Goal: Task Accomplishment & Management: Complete application form

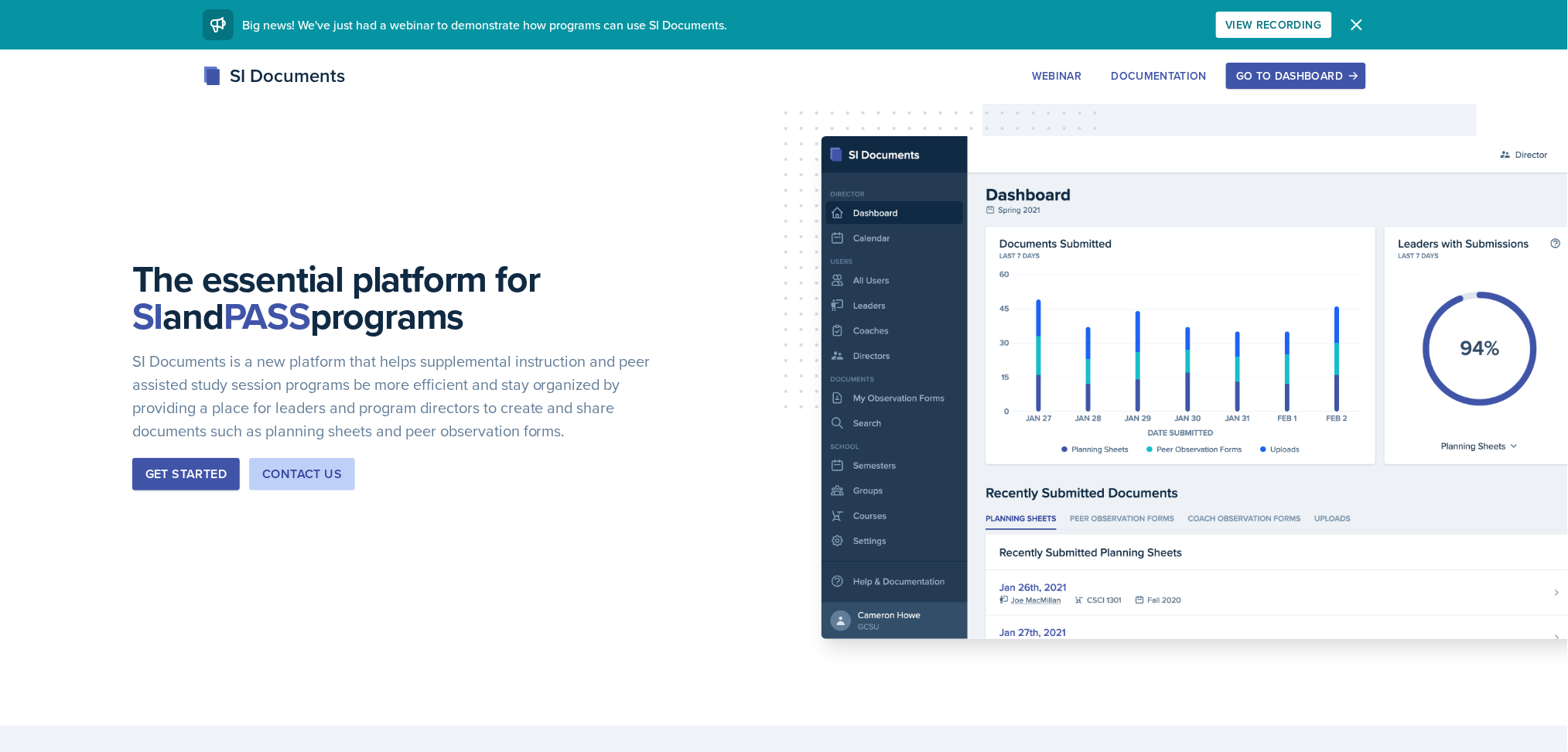
click at [1293, 75] on div "Go to Dashboard" at bounding box center [1295, 75] width 119 height 12
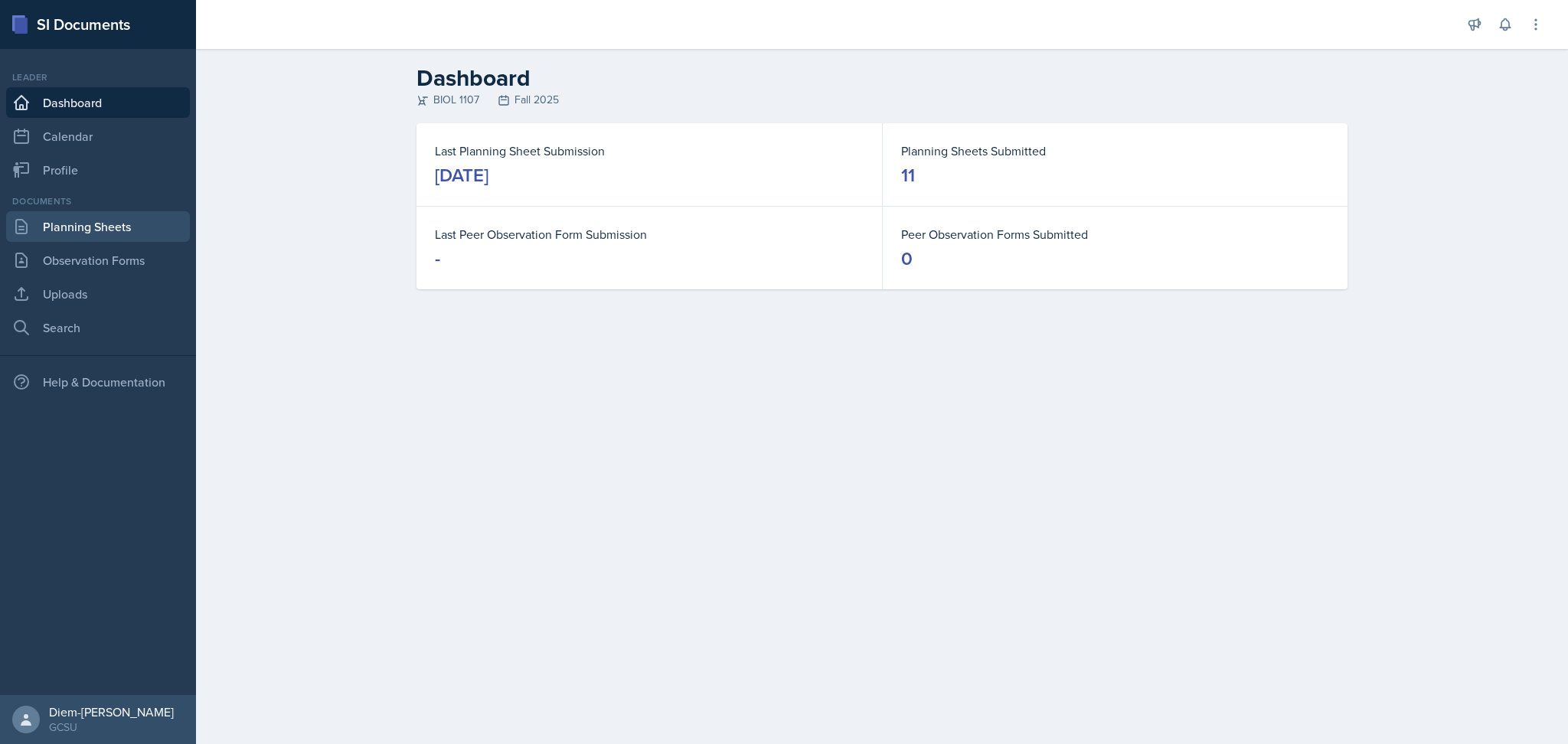
click at [102, 221] on link "Planning Sheets" at bounding box center [97, 227] width 184 height 30
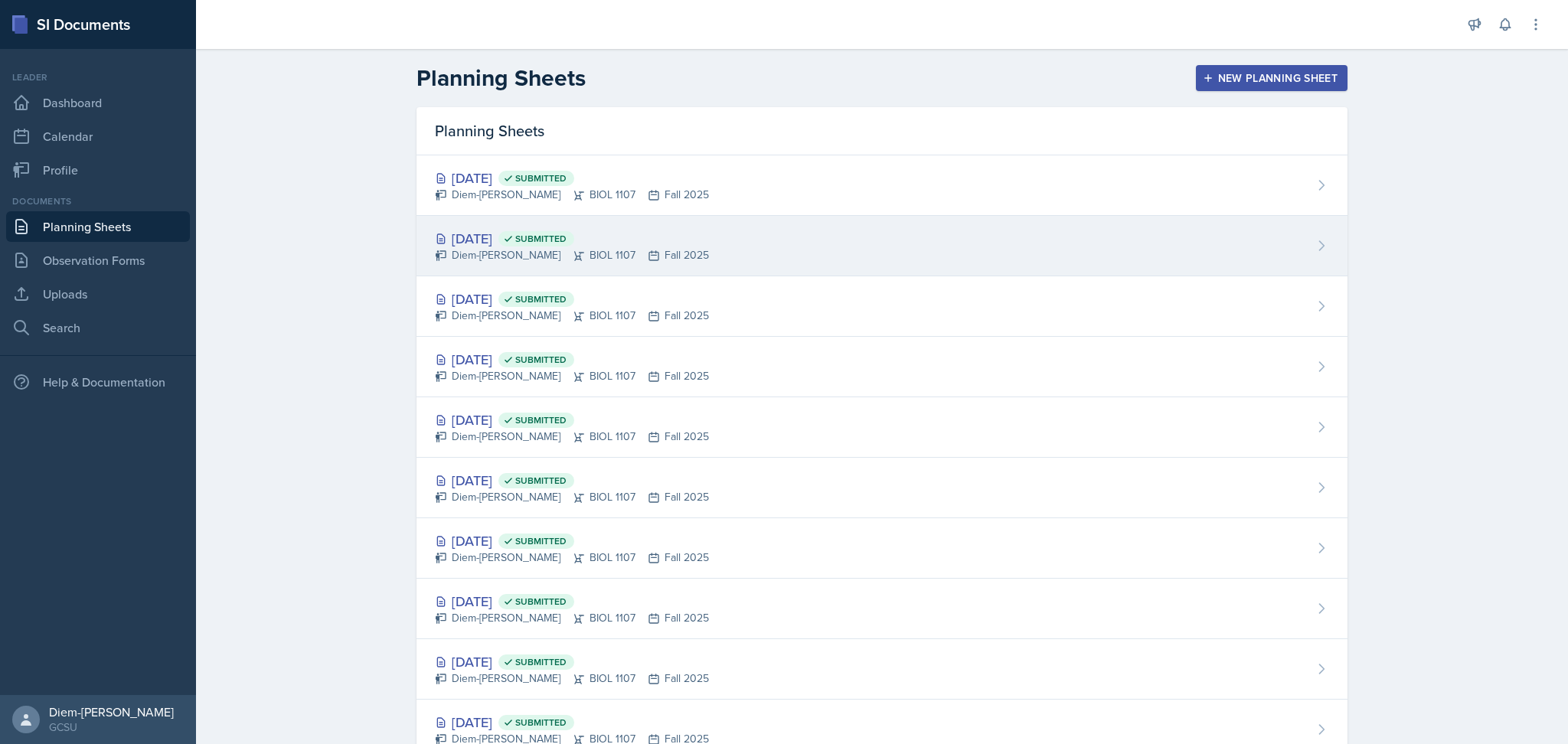
click at [664, 254] on div "Diem-[PERSON_NAME] BIOL 1107 Fall 2025" at bounding box center [572, 255] width 274 height 16
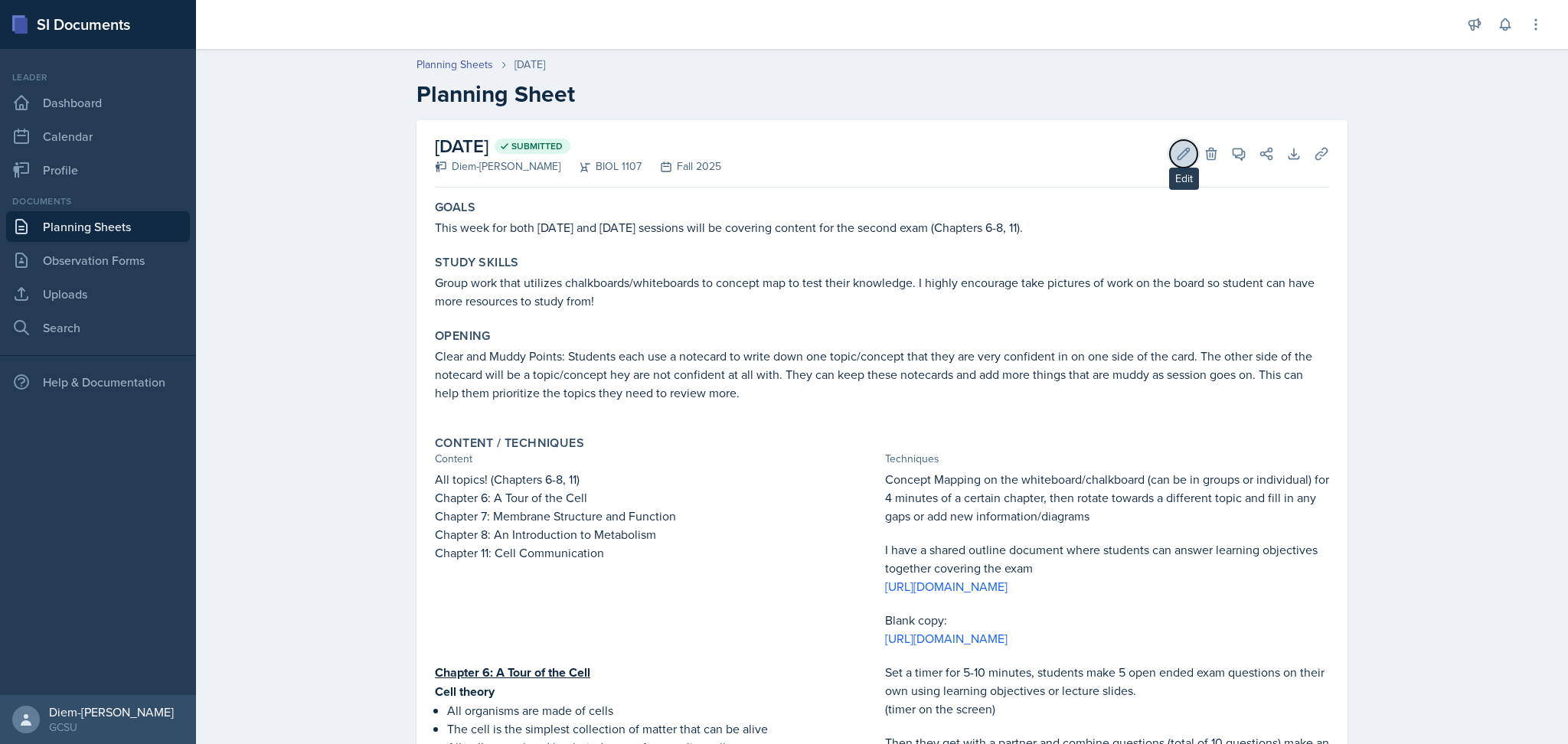
click at [1180, 154] on icon at bounding box center [1184, 154] width 15 height 15
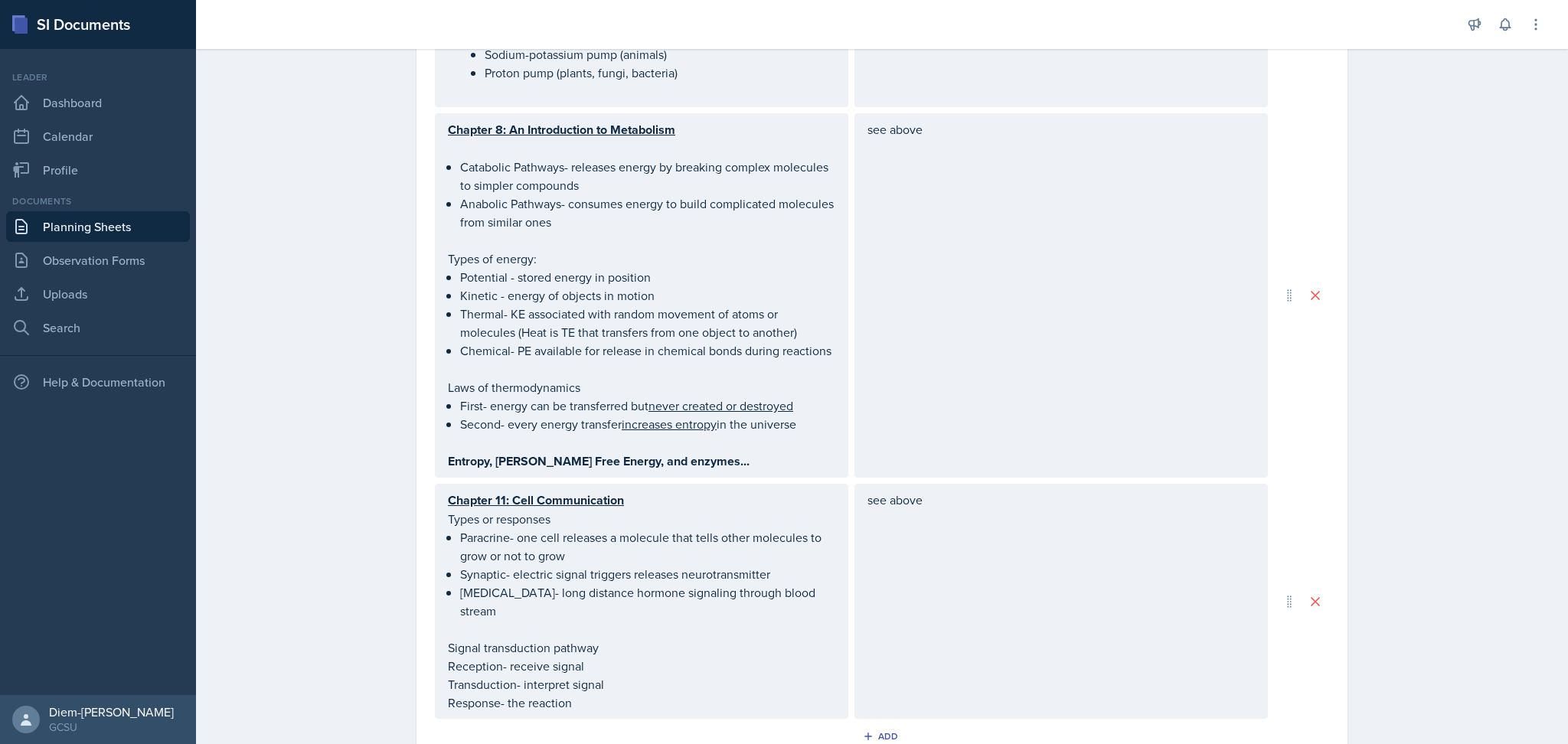
scroll to position [2385, 0]
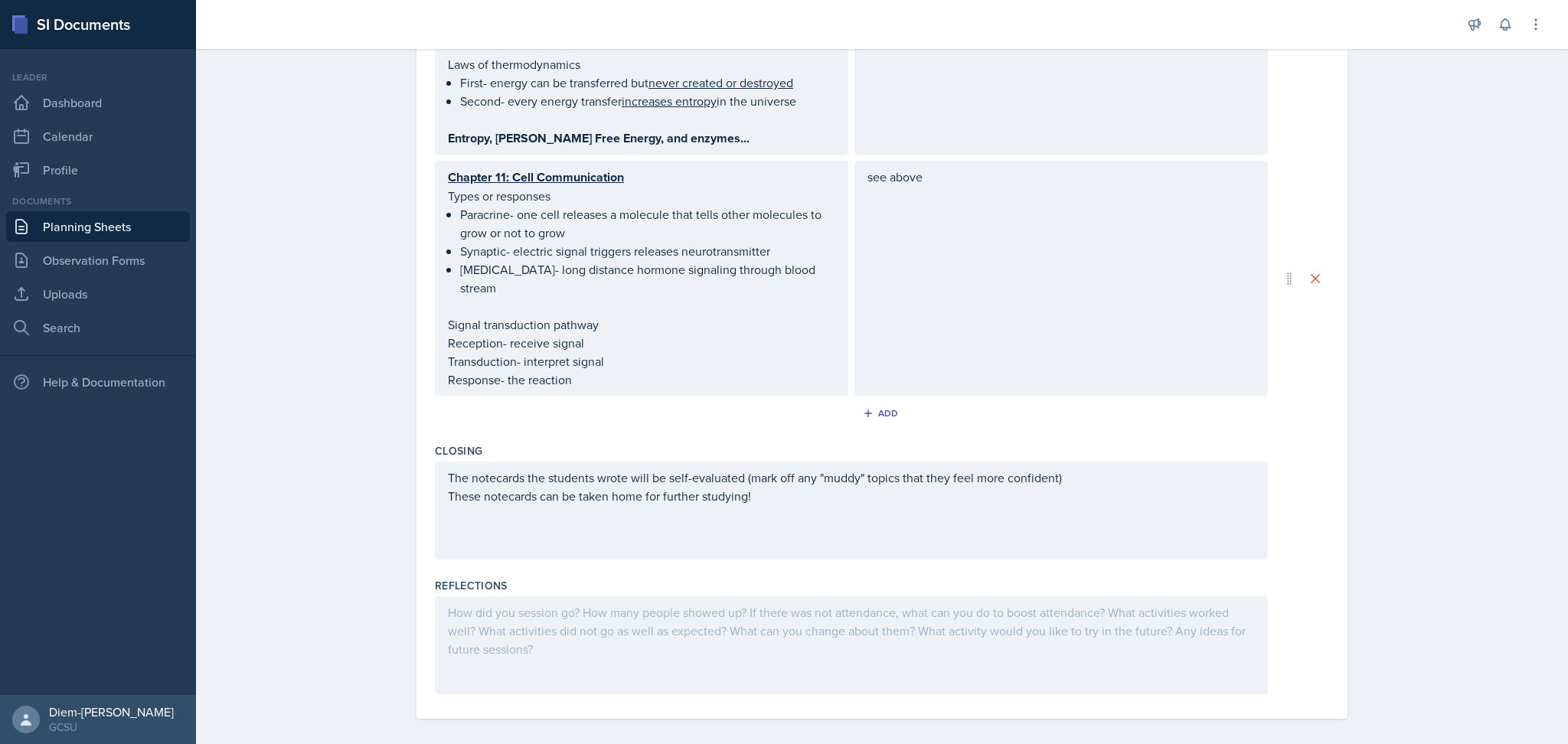
click at [638, 628] on div at bounding box center [851, 646] width 833 height 98
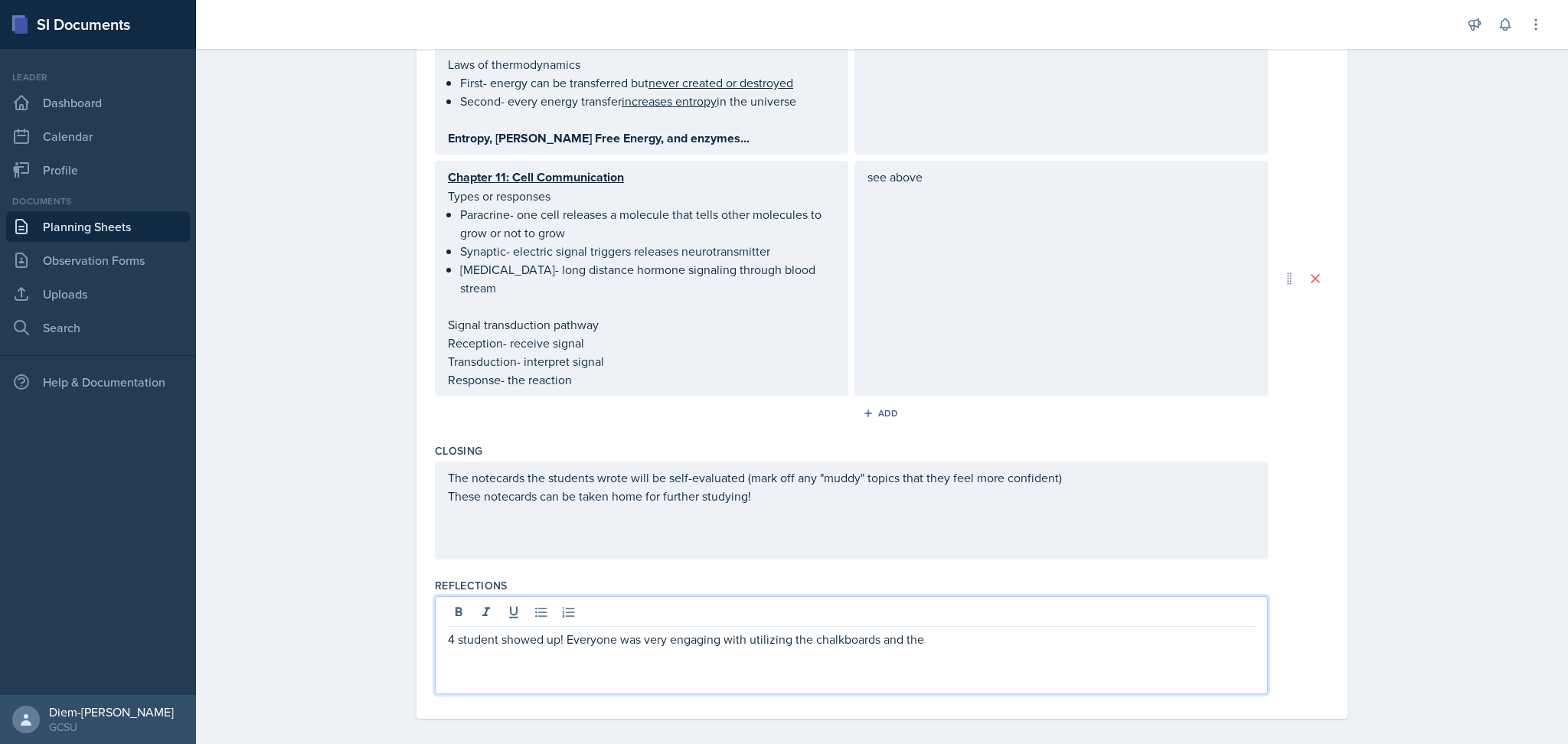
click at [944, 630] on p "4 student showed up! Everyone was very engaging with utilizing the chalkboards …" at bounding box center [851, 638] width 807 height 18
click at [486, 630] on p "4 student showed up! Everyone was very engaging with utilizing the chalkboards/…" at bounding box center [851, 638] width 807 height 18
click at [679, 636] on p "4 students showed up! Everyone was very engaging with utilizing the chalkboards…" at bounding box center [851, 638] width 807 height 18
click at [986, 648] on div "4 students showed up! Everyone was very engaging with utilizing the chalkboards…" at bounding box center [851, 646] width 833 height 98
click at [978, 630] on p "4 students showed up! Everyone was very engaging with utilizing the chalkboards…" at bounding box center [851, 638] width 807 height 18
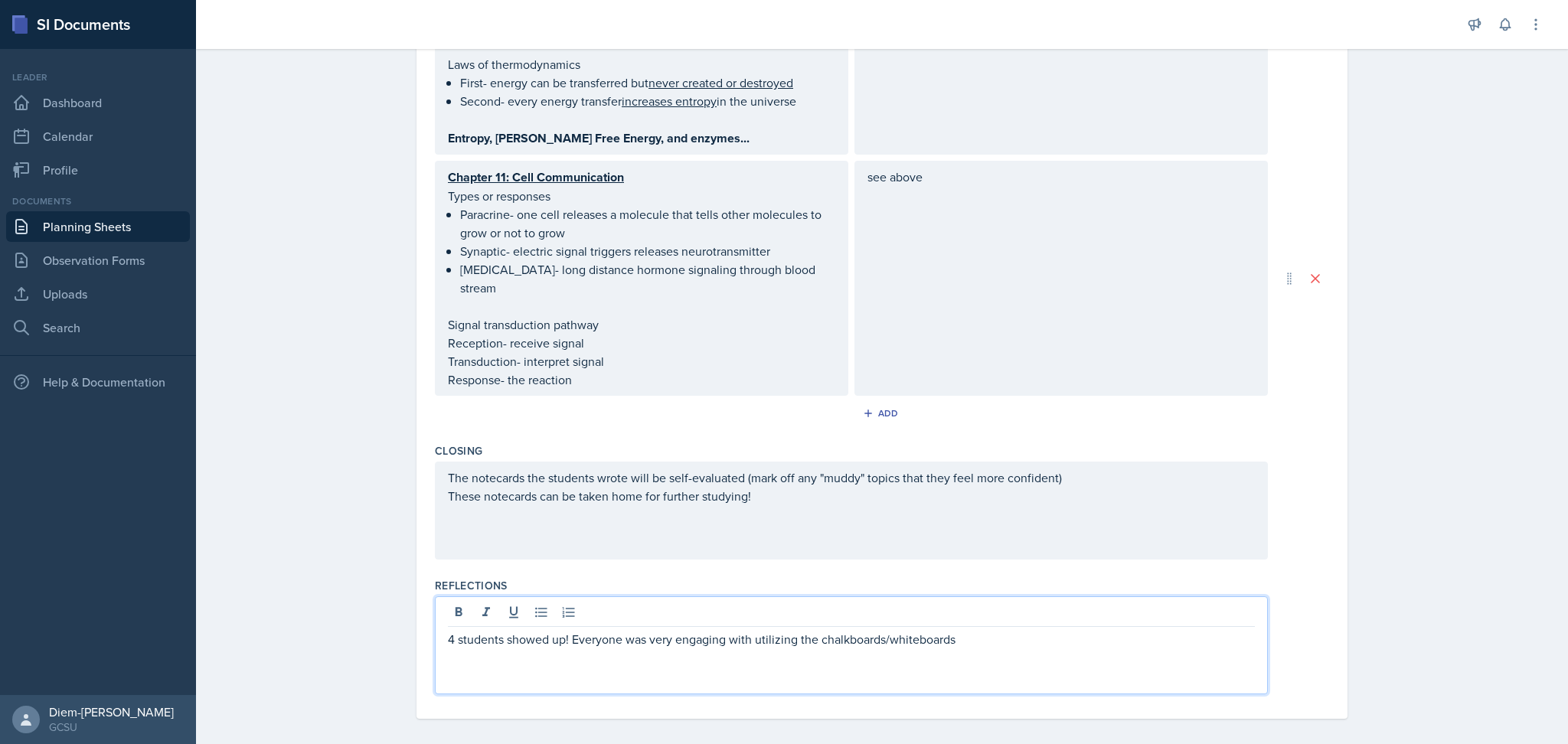
click at [717, 630] on p "4 students showed up! Everyone was very engaging with utilizing the chalkboards…" at bounding box center [851, 638] width 807 height 18
click at [863, 630] on p "4 students showed up! Everyone was very engaging asking great questions with ut…" at bounding box center [851, 638] width 807 height 18
click at [1149, 631] on p "4 students showed up! Everyone was very engaging asking great questions when ut…" at bounding box center [851, 638] width 807 height 18
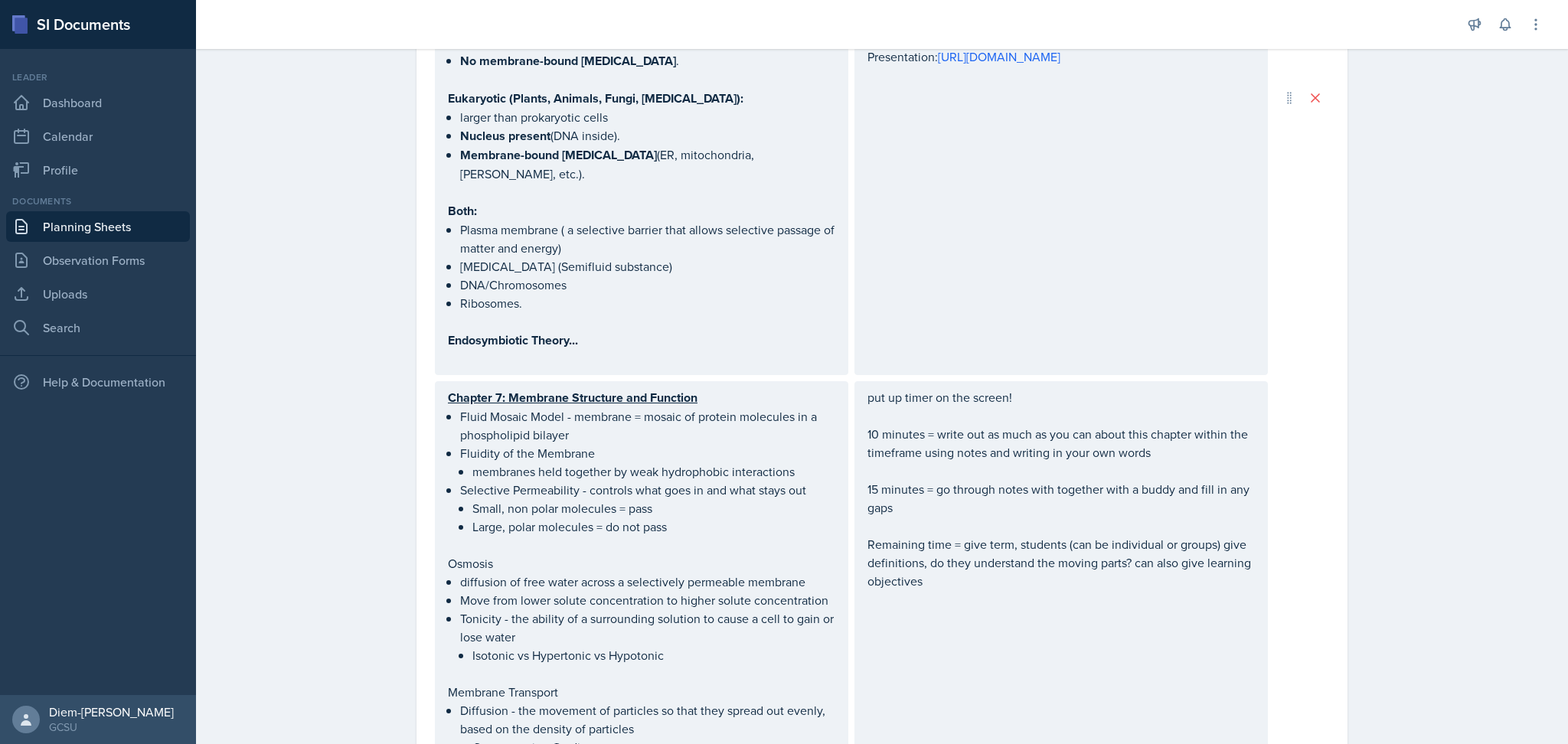
scroll to position [0, 0]
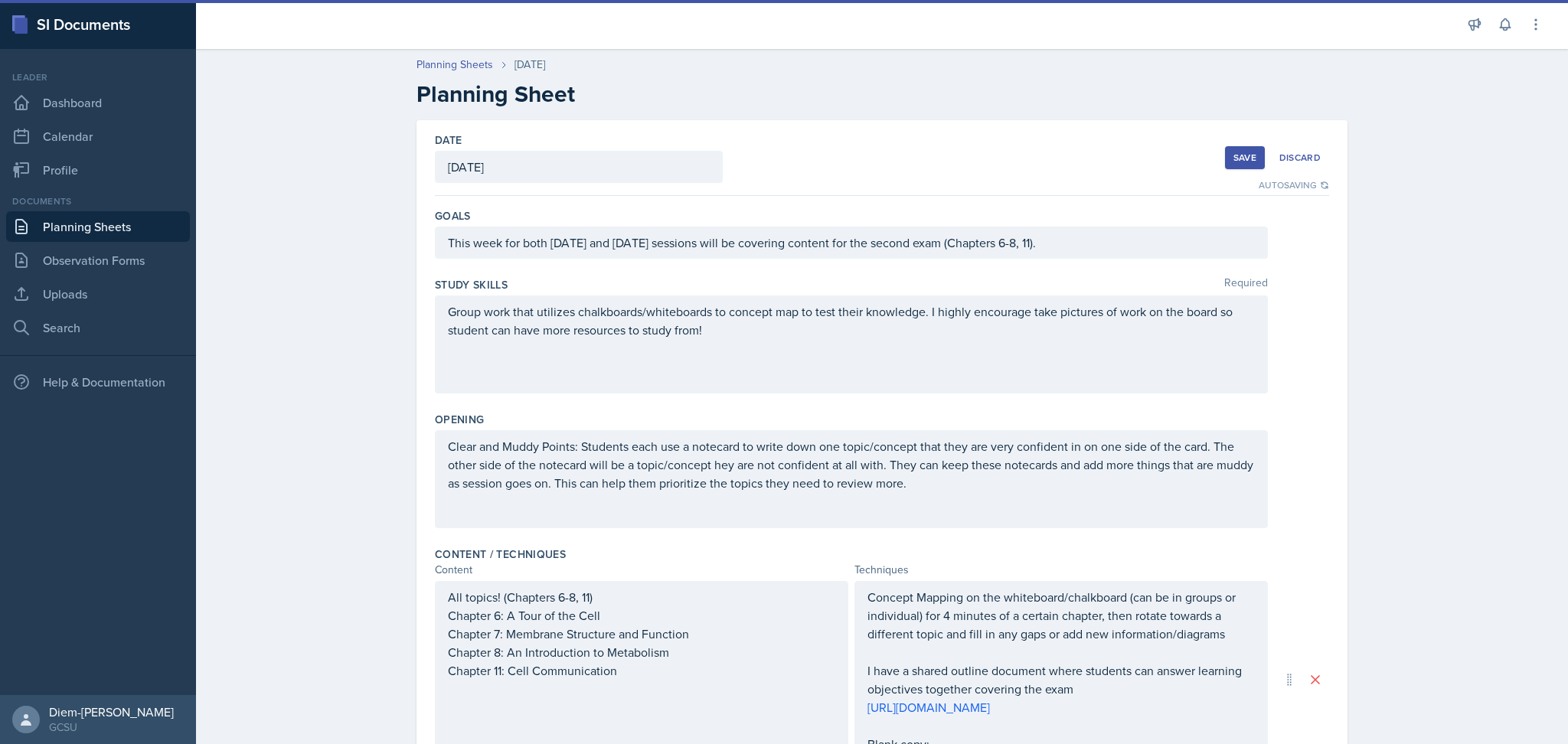
click at [1224, 152] on button "Save" at bounding box center [1244, 158] width 40 height 23
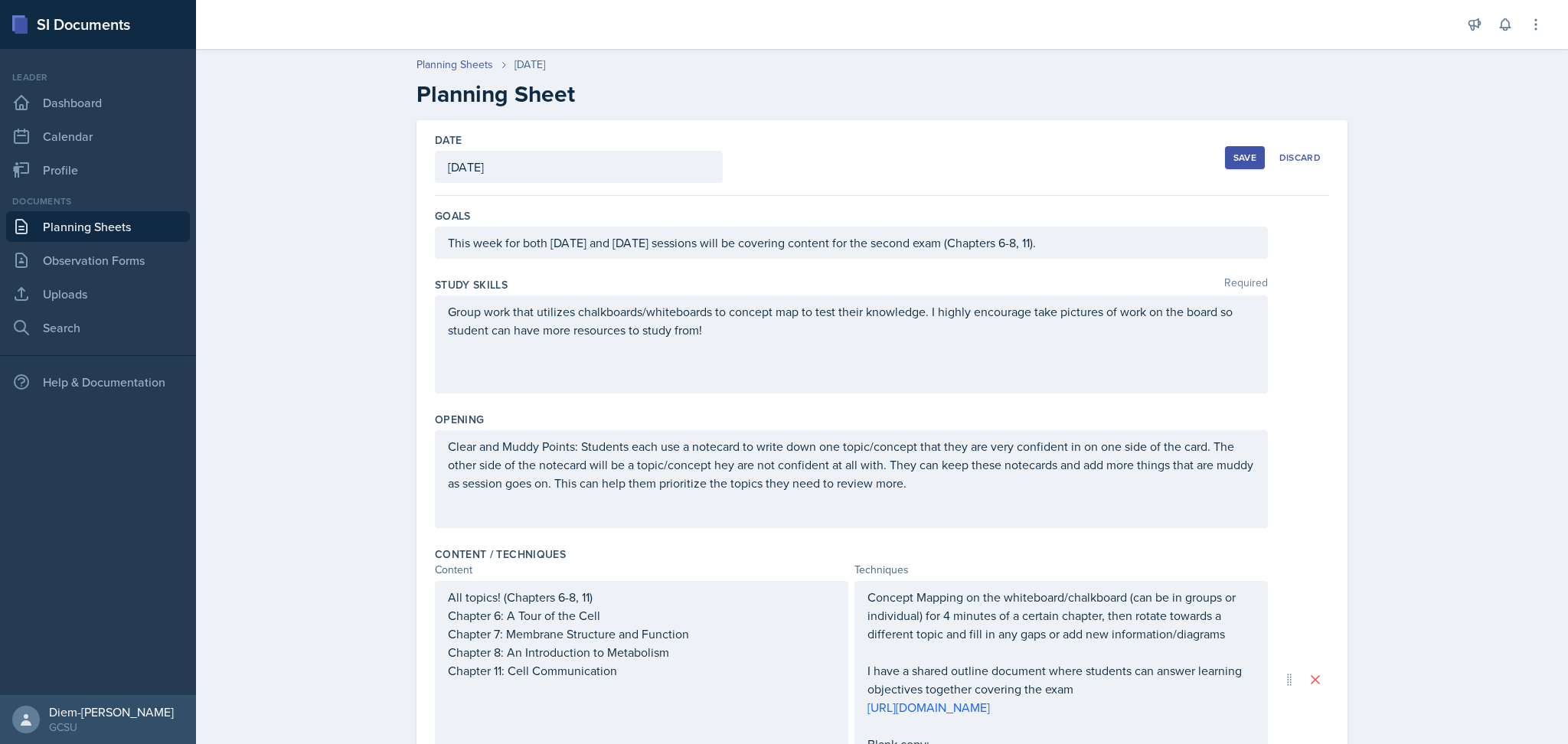
click at [1237, 168] on button "Save" at bounding box center [1244, 158] width 40 height 23
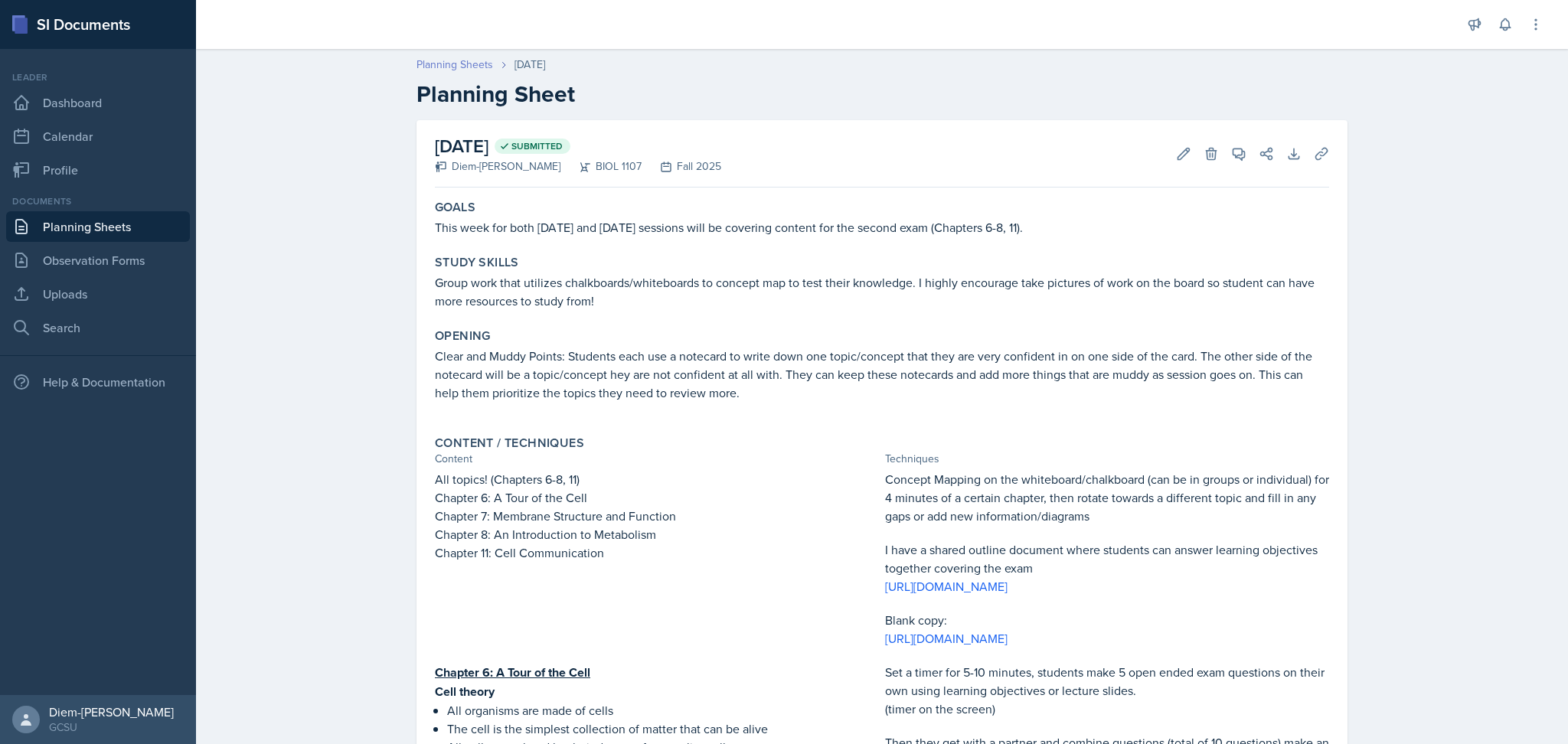
click at [455, 66] on link "Planning Sheets" at bounding box center [454, 64] width 76 height 16
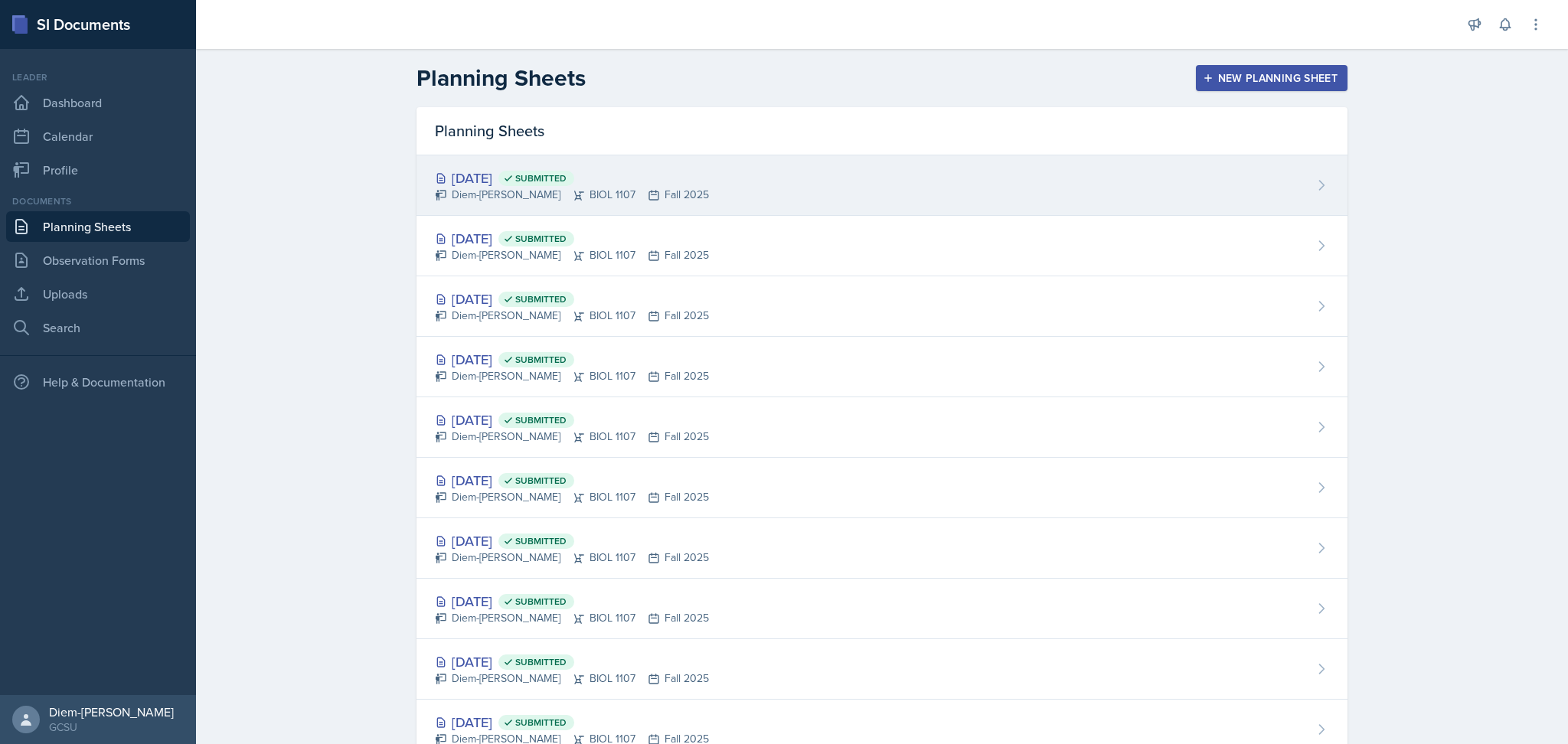
click at [516, 181] on div "[DATE] Submitted" at bounding box center [572, 178] width 274 height 21
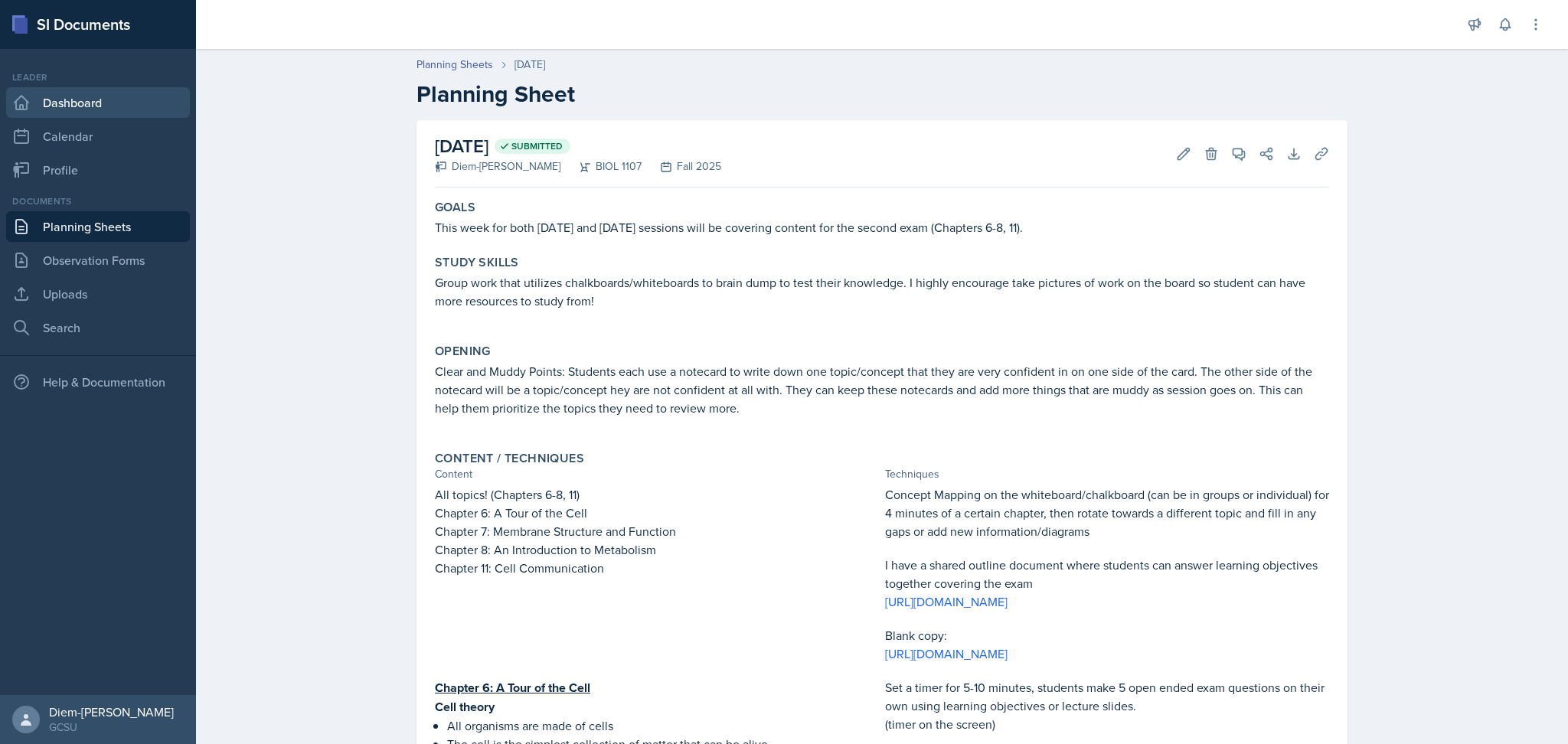
click at [119, 103] on link "Dashboard" at bounding box center [97, 102] width 184 height 30
